Goal: Use online tool/utility: Utilize a website feature to perform a specific function

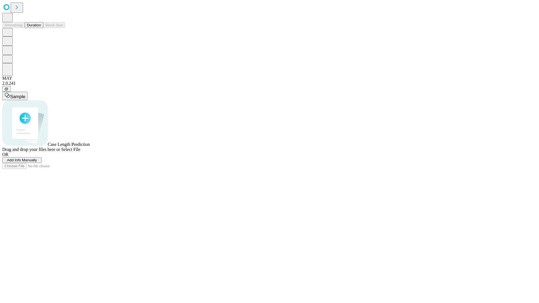
click at [41, 28] on button "Duration" at bounding box center [34, 25] width 19 height 6
click at [80, 152] on span "Select File" at bounding box center [70, 149] width 19 height 5
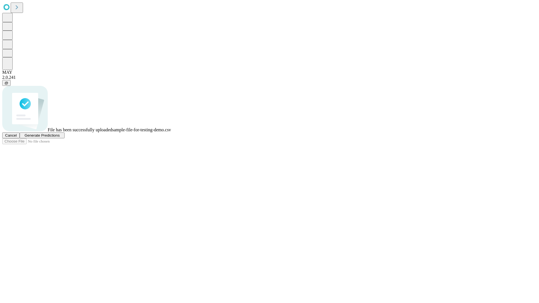
click at [60, 138] on span "Generate Predictions" at bounding box center [41, 135] width 35 height 4
